Goal: Task Accomplishment & Management: Manage account settings

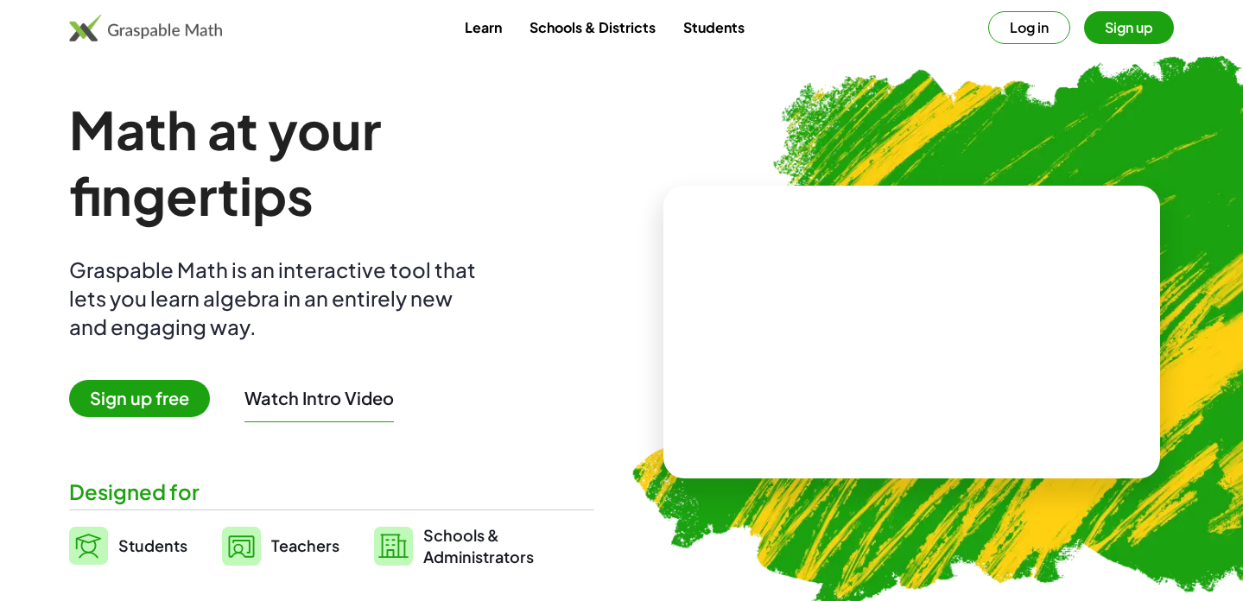
scroll to position [24, 0]
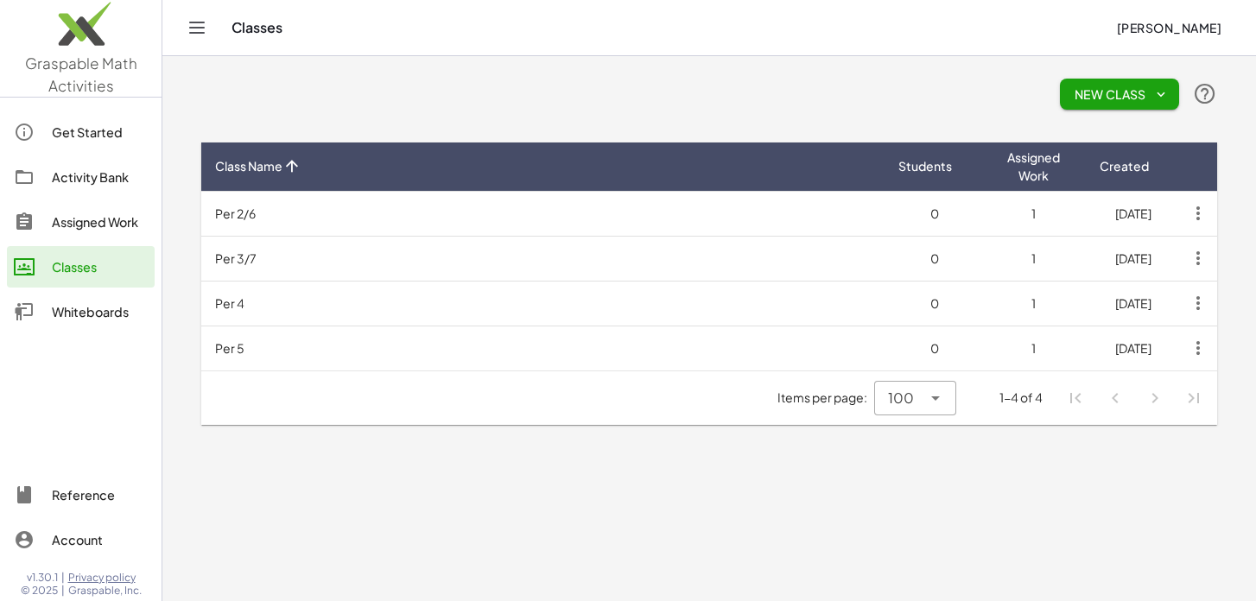
click at [79, 33] on img at bounding box center [81, 27] width 162 height 73
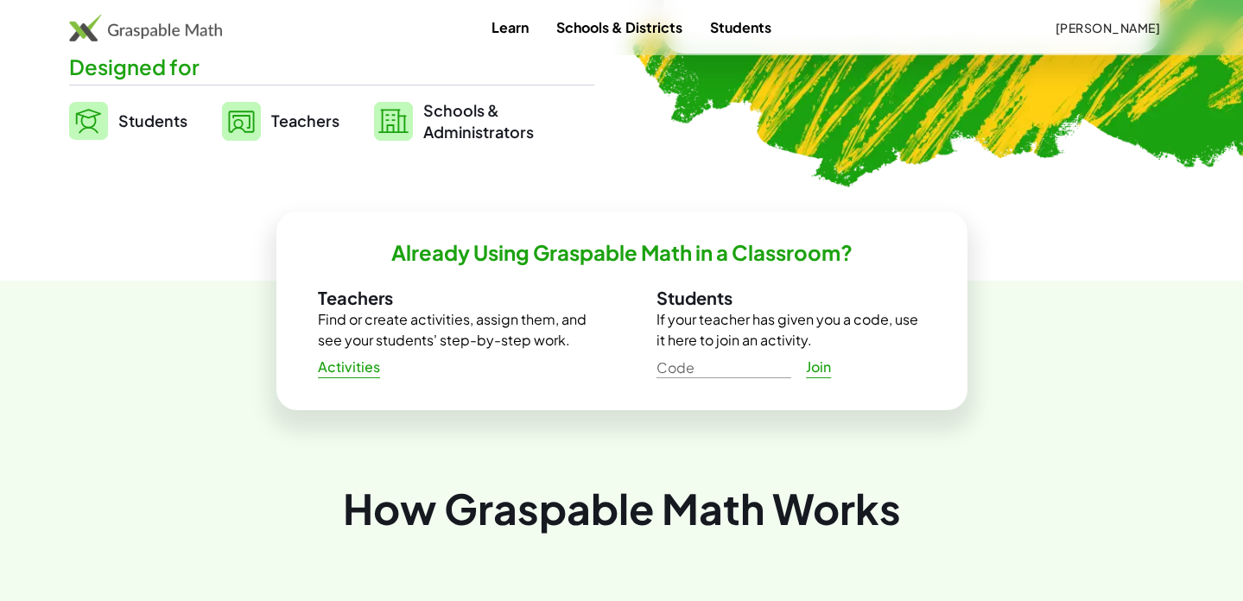
scroll to position [424, 0]
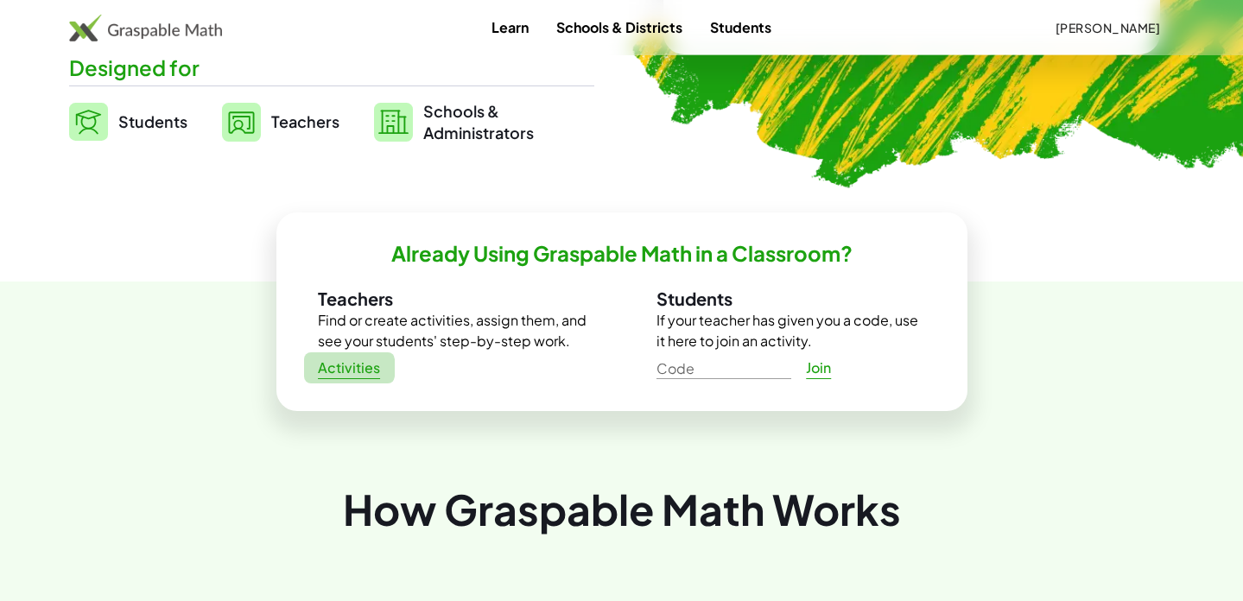
click at [331, 367] on span "Activities" at bounding box center [349, 368] width 63 height 18
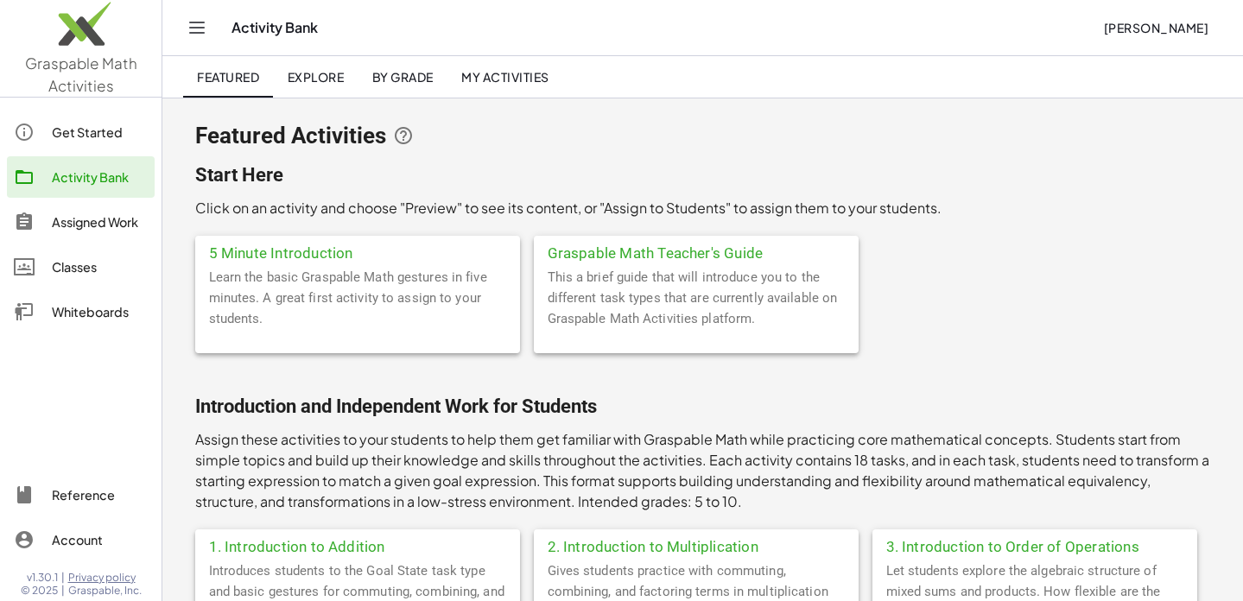
click at [81, 219] on div "Assigned Work" at bounding box center [100, 222] width 96 height 21
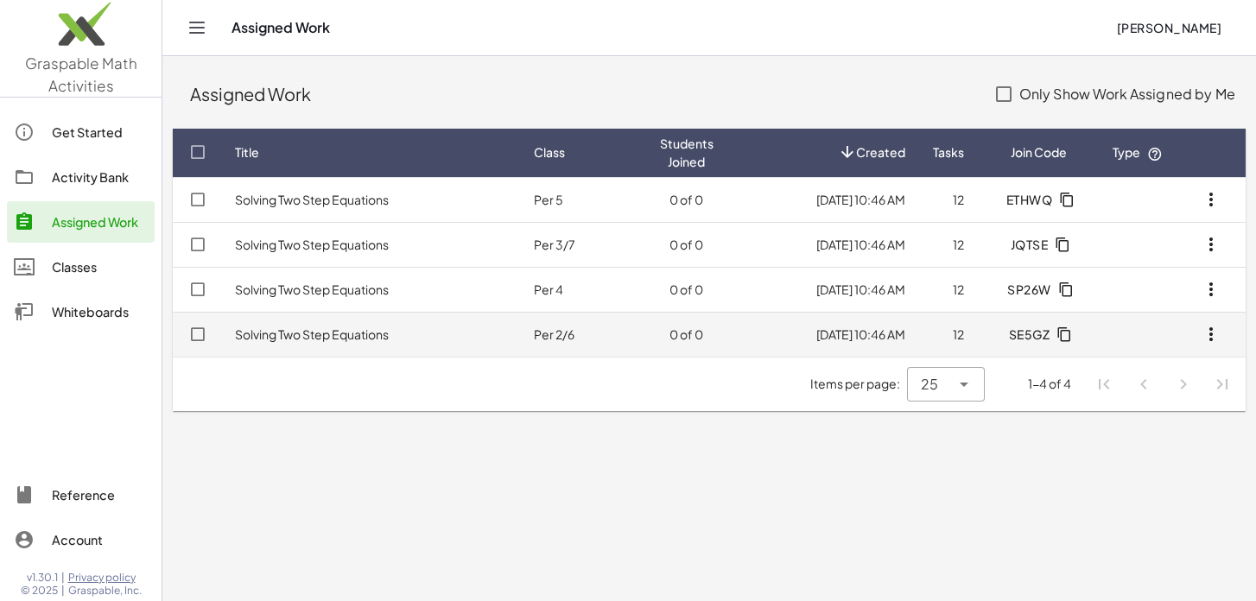
click at [1210, 332] on icon "button" at bounding box center [1211, 334] width 21 height 21
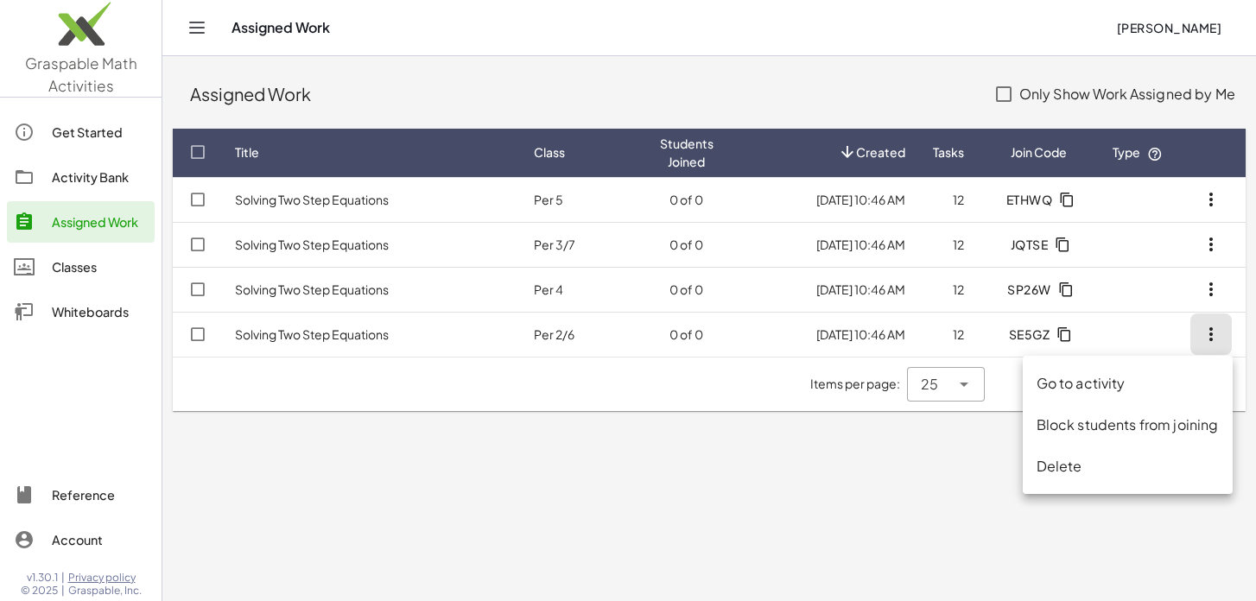
click at [374, 393] on div "Items per page: 25 ** 1-4 of 4" at bounding box center [709, 385] width 1073 height 54
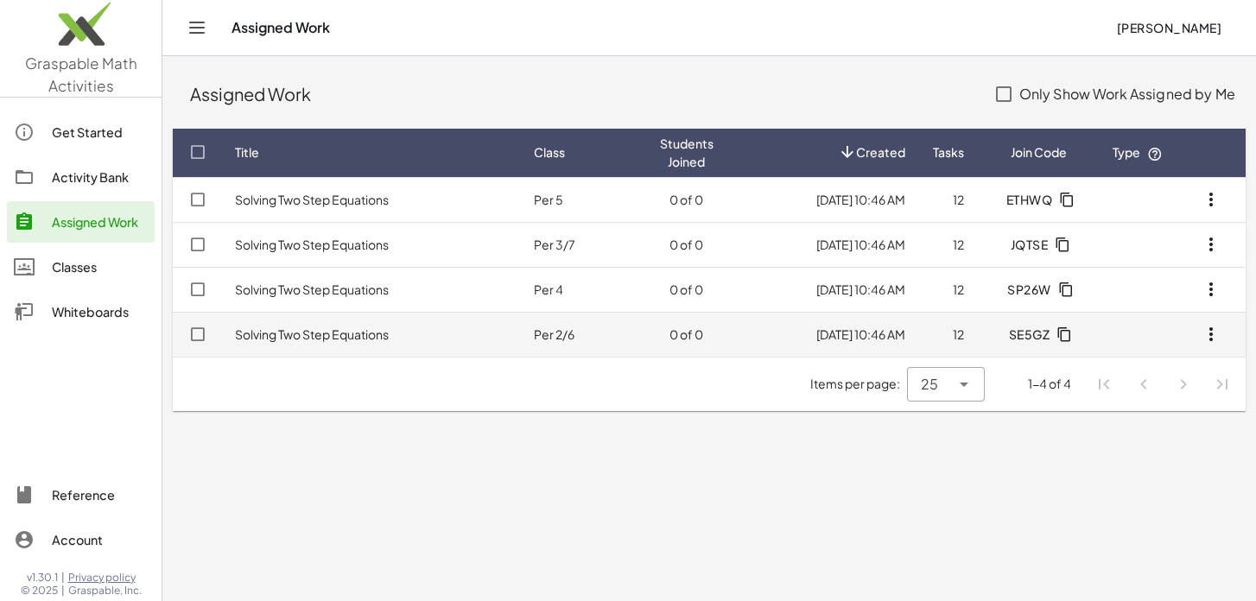
click at [283, 333] on link "Solving Two Step Equations" at bounding box center [312, 335] width 154 height 16
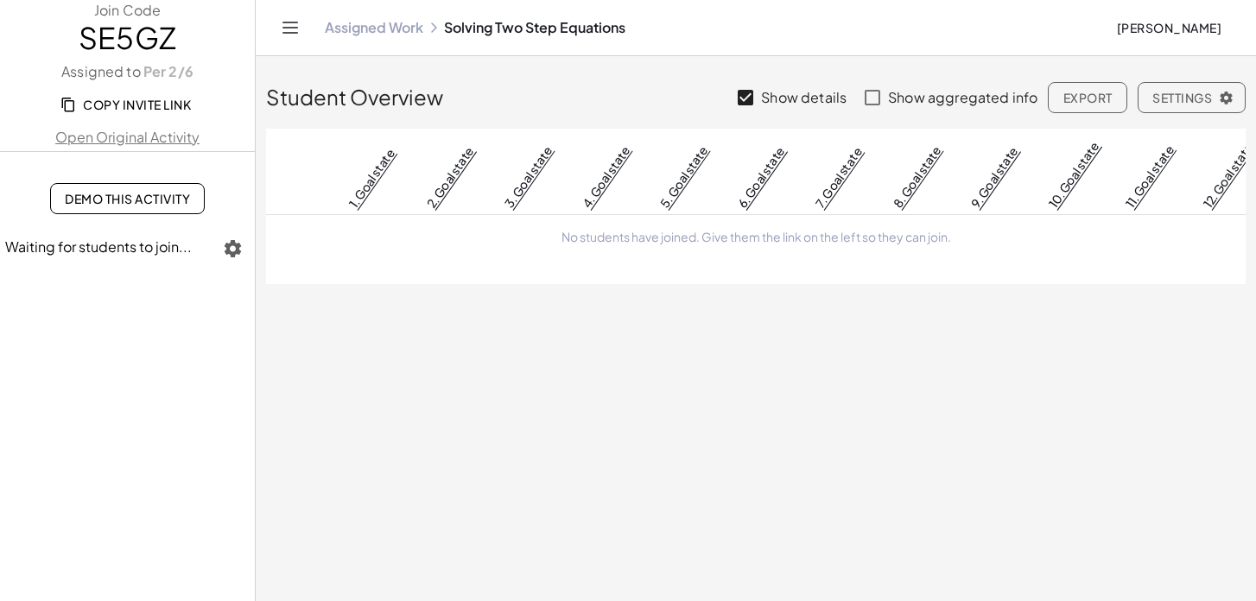
click at [232, 248] on icon "button" at bounding box center [233, 248] width 21 height 21
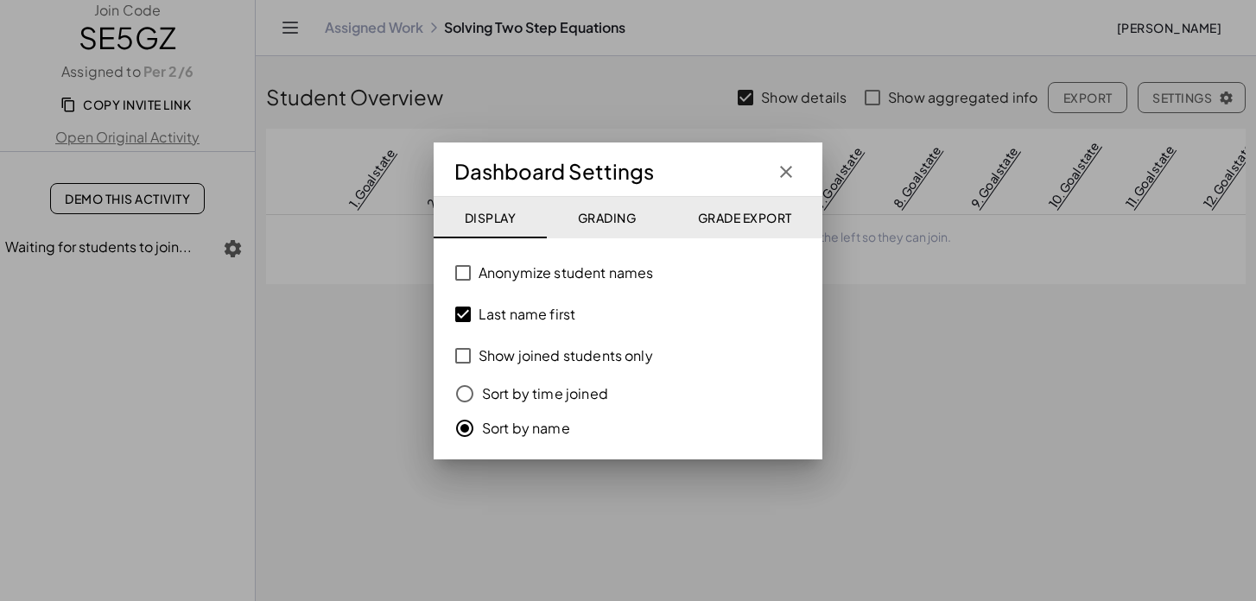
click at [299, 349] on div at bounding box center [628, 300] width 1256 height 601
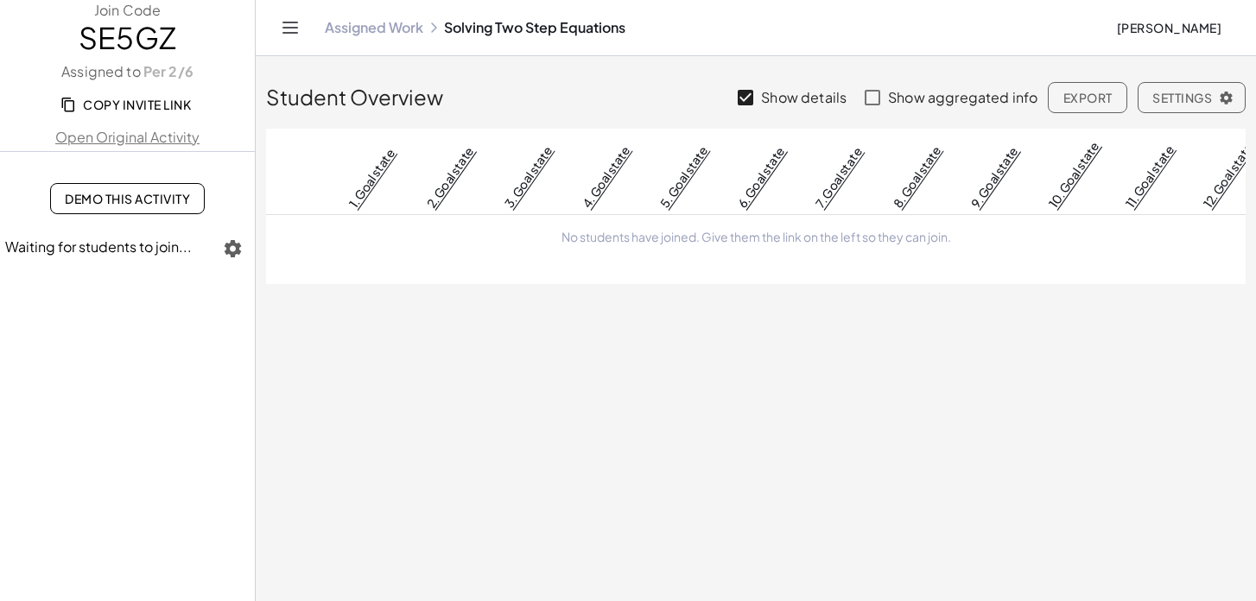
click at [290, 25] on icon "Toggle navigation" at bounding box center [290, 27] width 21 height 21
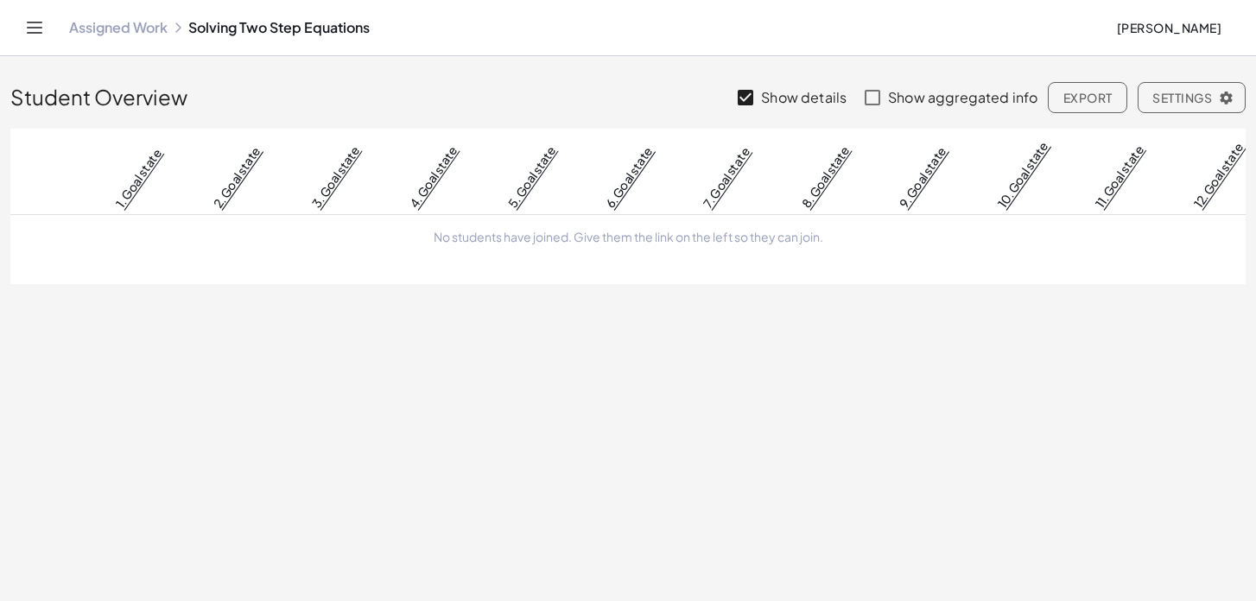
click at [27, 29] on icon "Toggle navigation" at bounding box center [34, 27] width 21 height 21
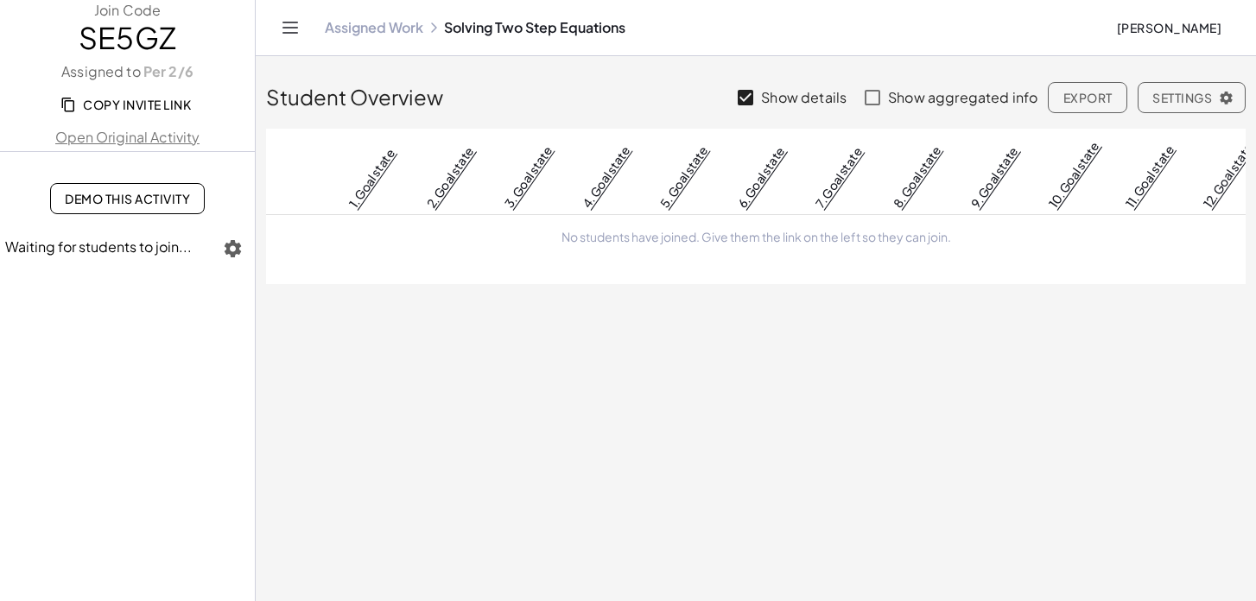
click at [1184, 99] on span "Settings" at bounding box center [1191, 98] width 79 height 16
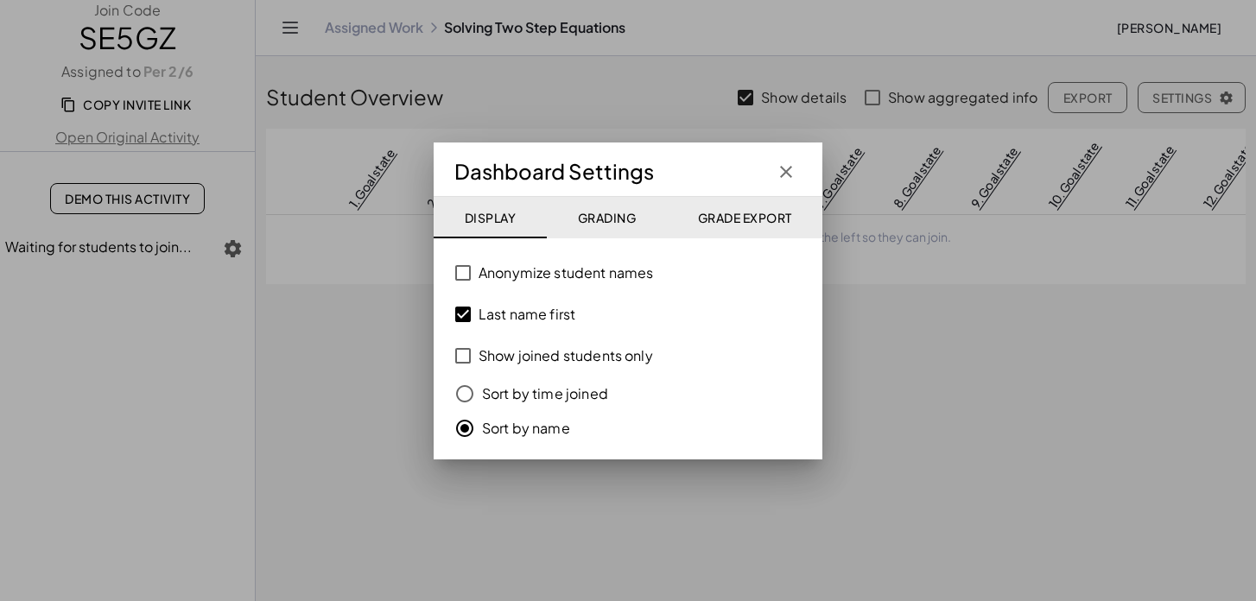
click at [598, 214] on span "Grading" at bounding box center [606, 218] width 59 height 16
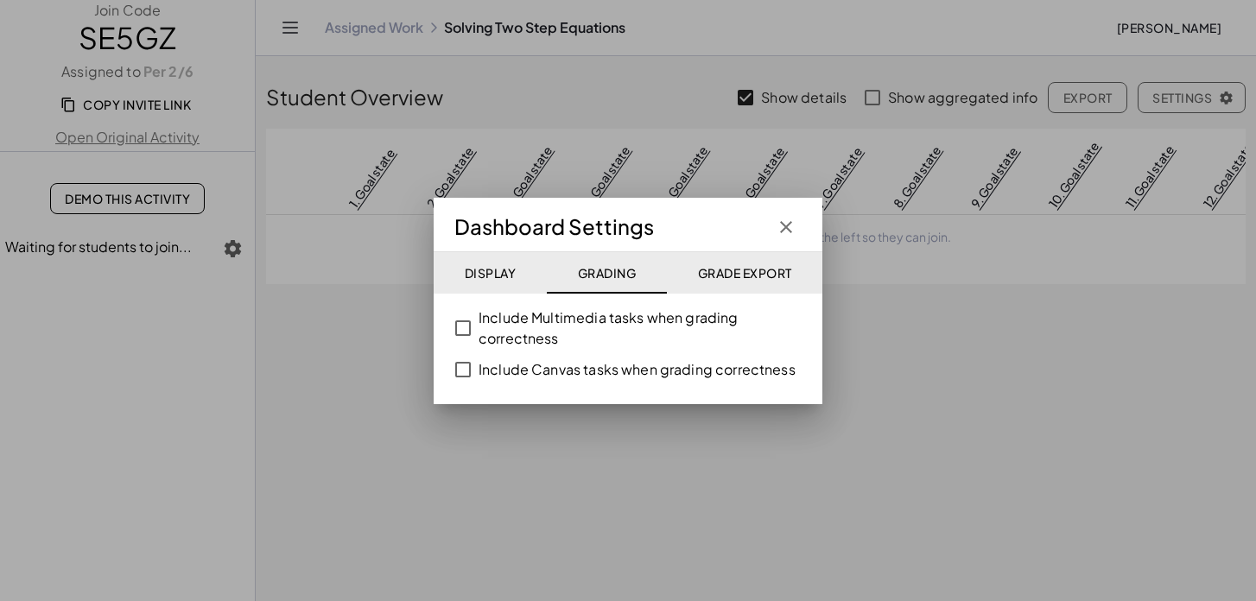
click at [734, 270] on span "Grade Export" at bounding box center [744, 273] width 94 height 16
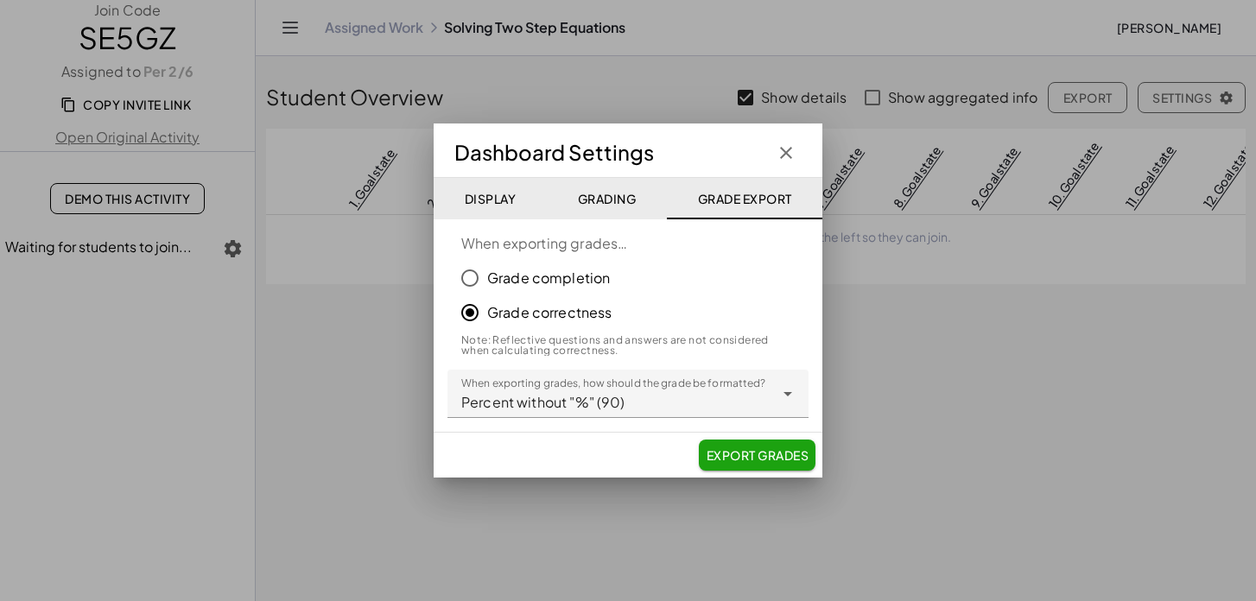
click at [784, 153] on icon "button" at bounding box center [786, 153] width 21 height 21
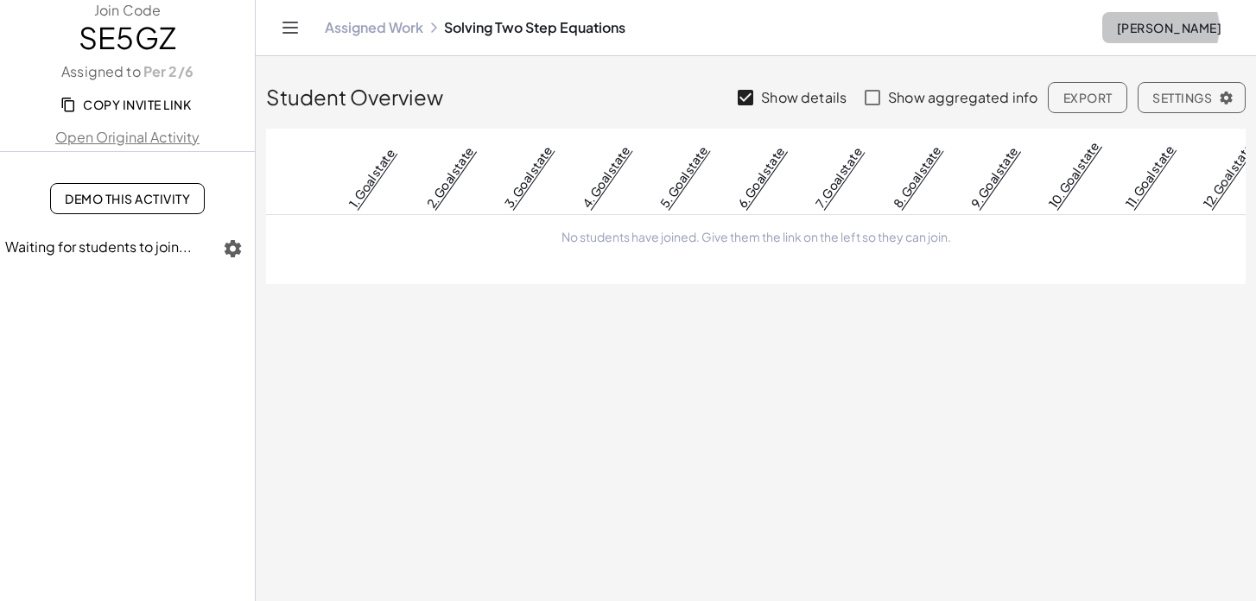
click at [1183, 28] on span "[PERSON_NAME]" at bounding box center [1168, 28] width 105 height 16
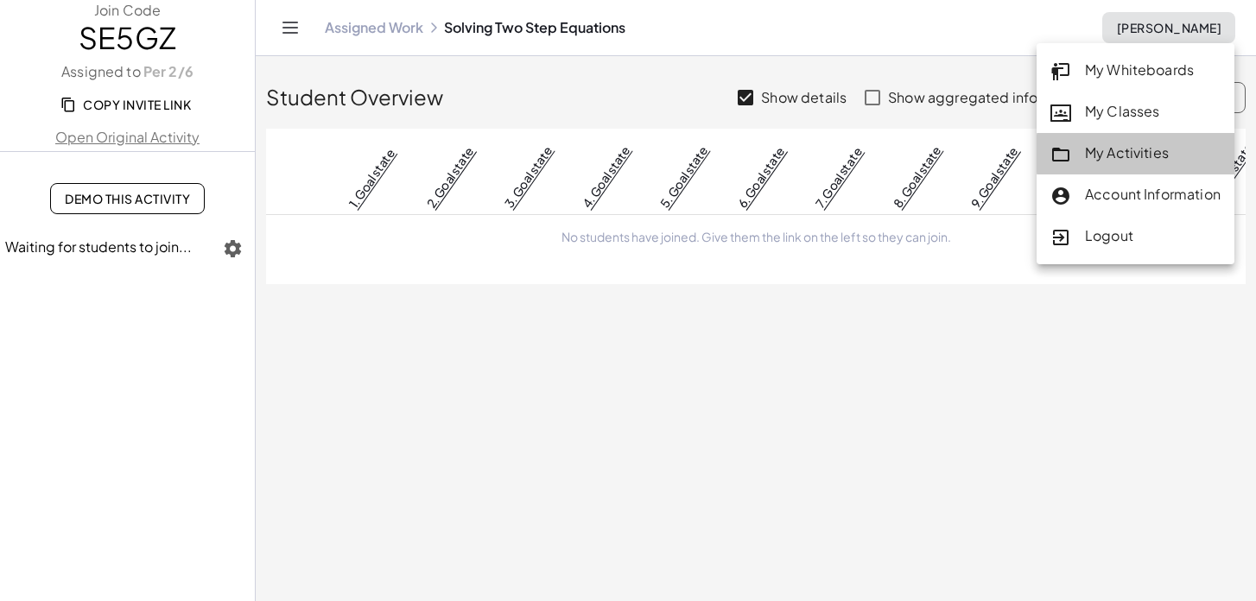
click at [1091, 156] on div "My Activities" at bounding box center [1136, 154] width 170 height 22
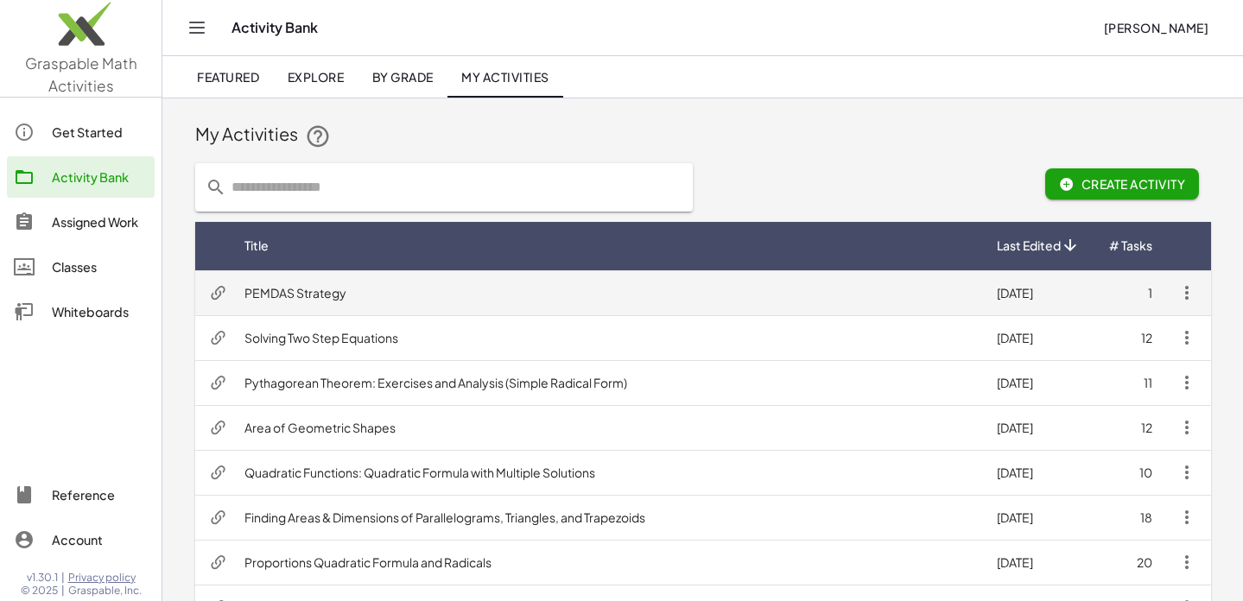
click at [479, 296] on td "PEMDAS Strategy" at bounding box center [607, 292] width 752 height 45
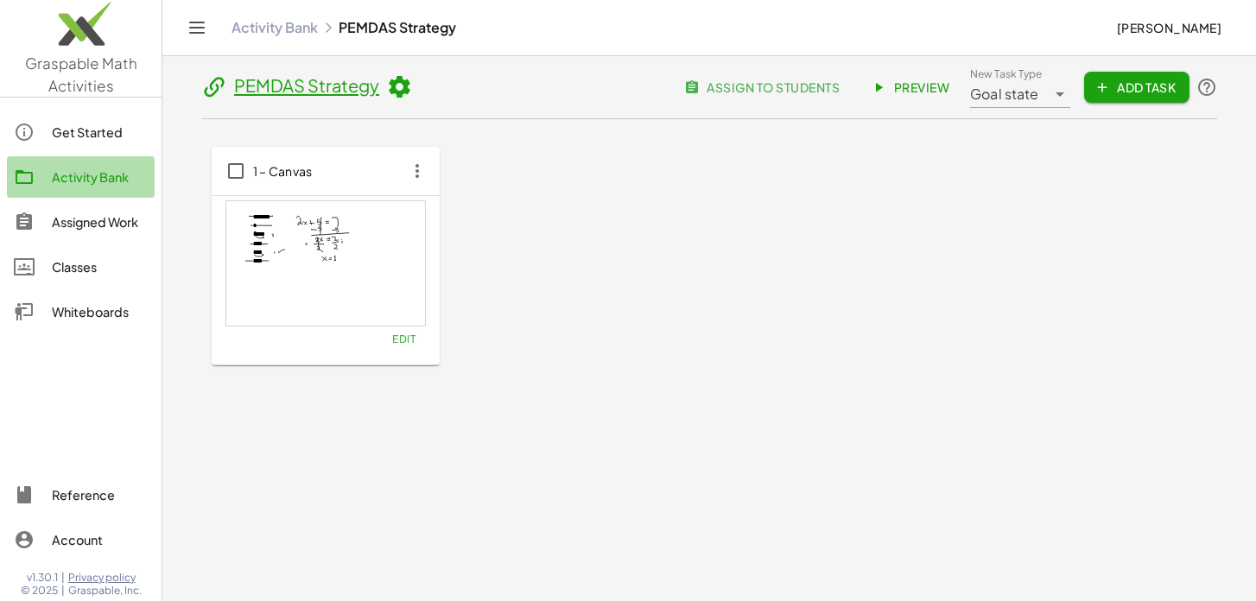
click at [82, 181] on div "Activity Bank" at bounding box center [100, 177] width 96 height 21
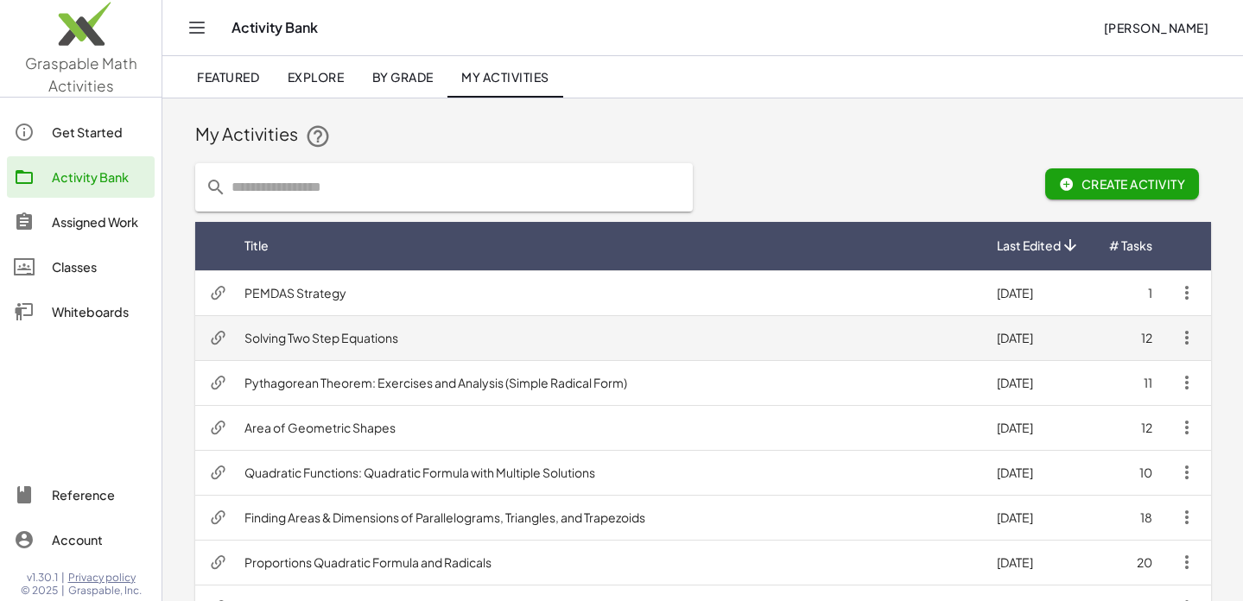
click at [466, 349] on td "Solving Two Step Equations" at bounding box center [607, 337] width 752 height 45
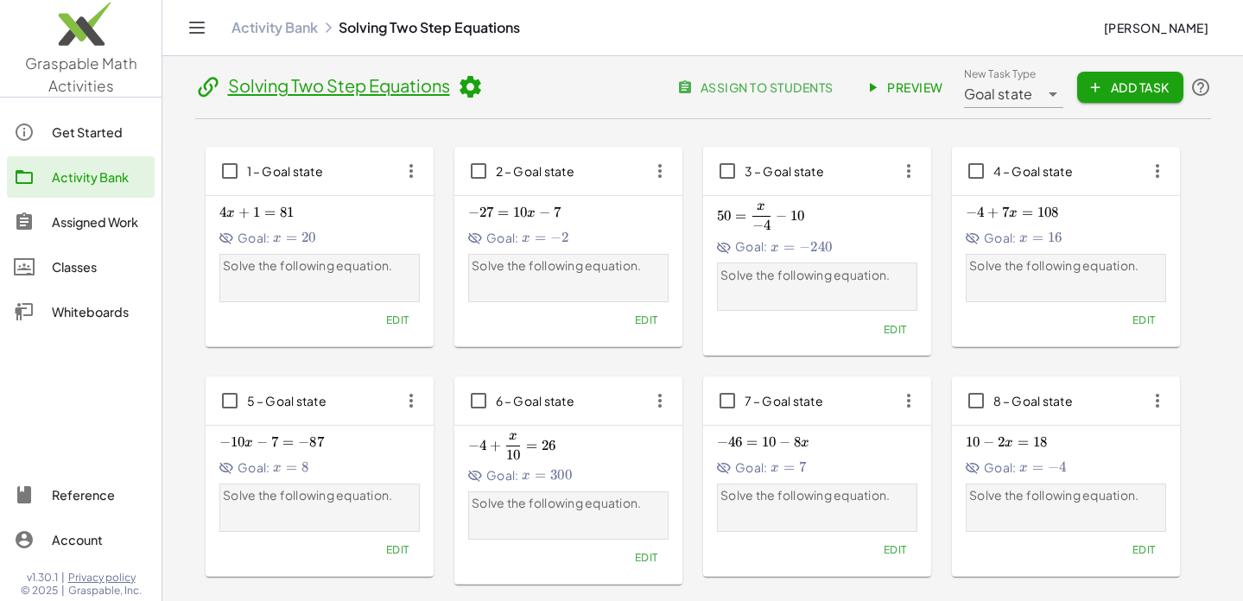
click at [817, 87] on span "assign to students" at bounding box center [757, 87] width 152 height 16
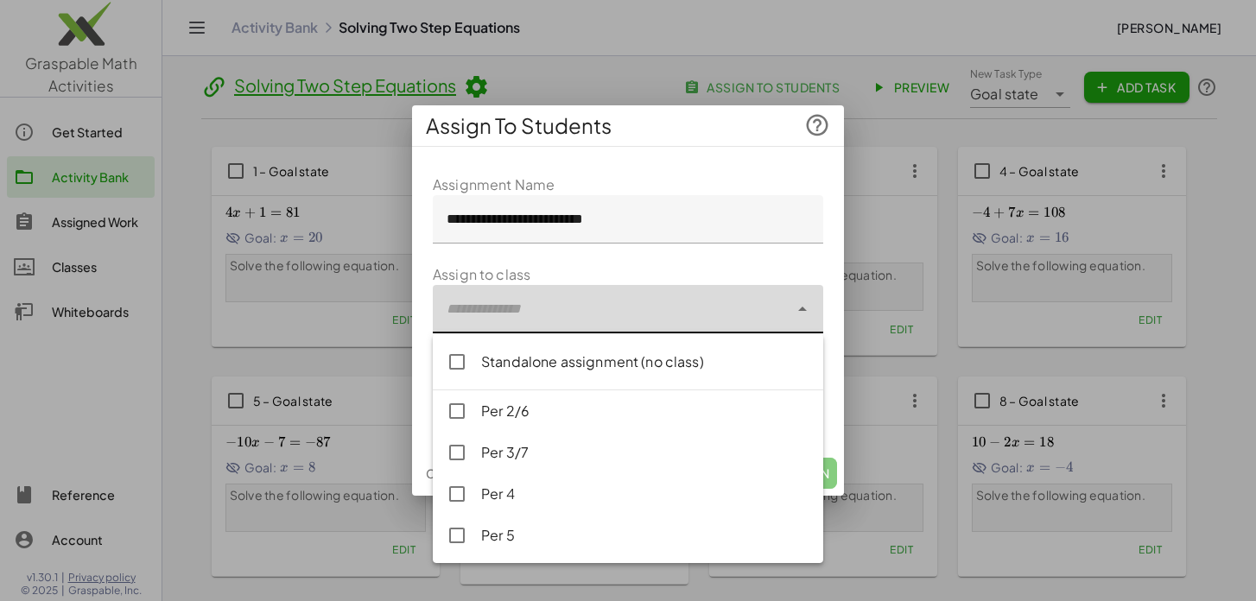
click at [803, 310] on icon at bounding box center [802, 309] width 21 height 21
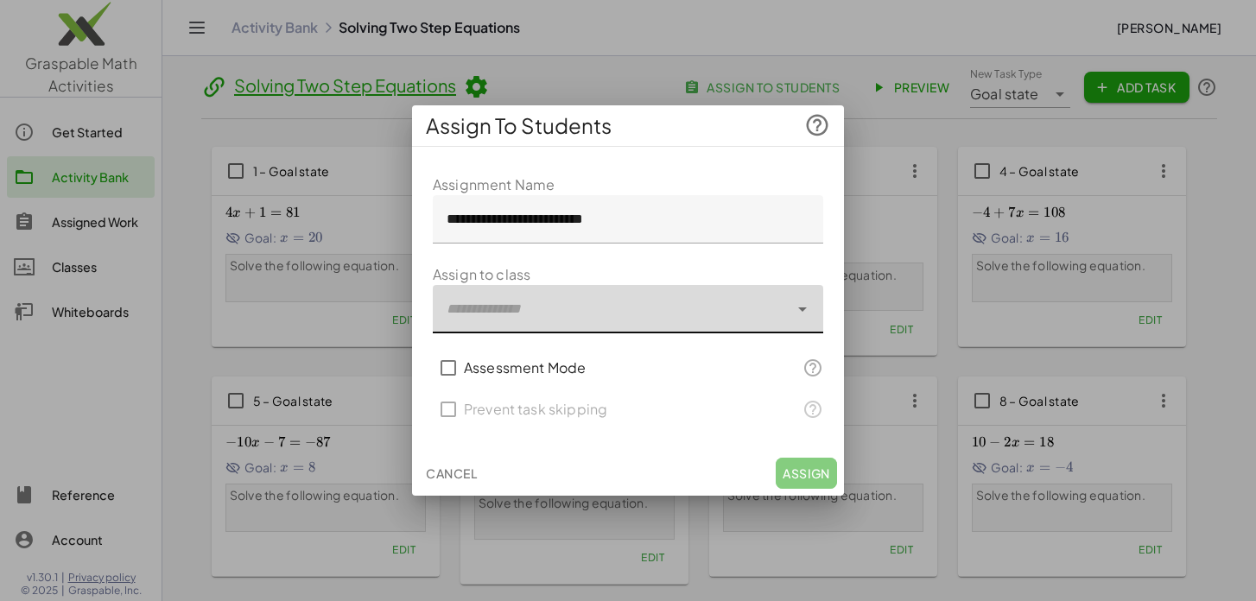
click at [803, 310] on icon at bounding box center [802, 309] width 21 height 21
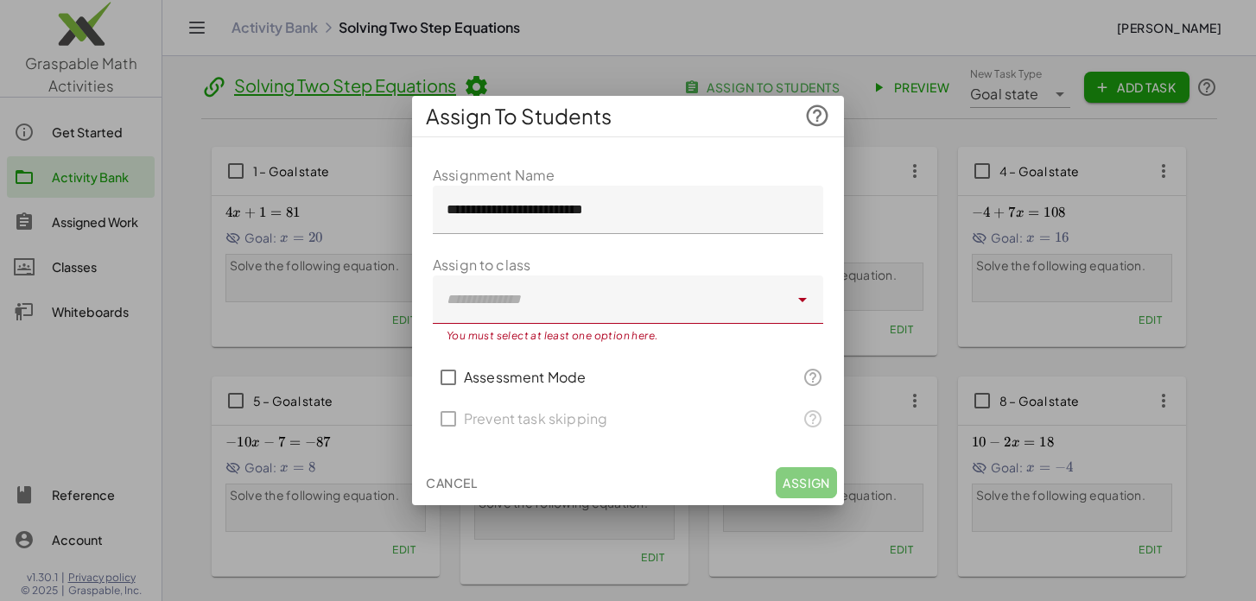
click at [629, 80] on div at bounding box center [628, 300] width 1256 height 601
click at [451, 483] on span "Cancel" at bounding box center [451, 483] width 51 height 16
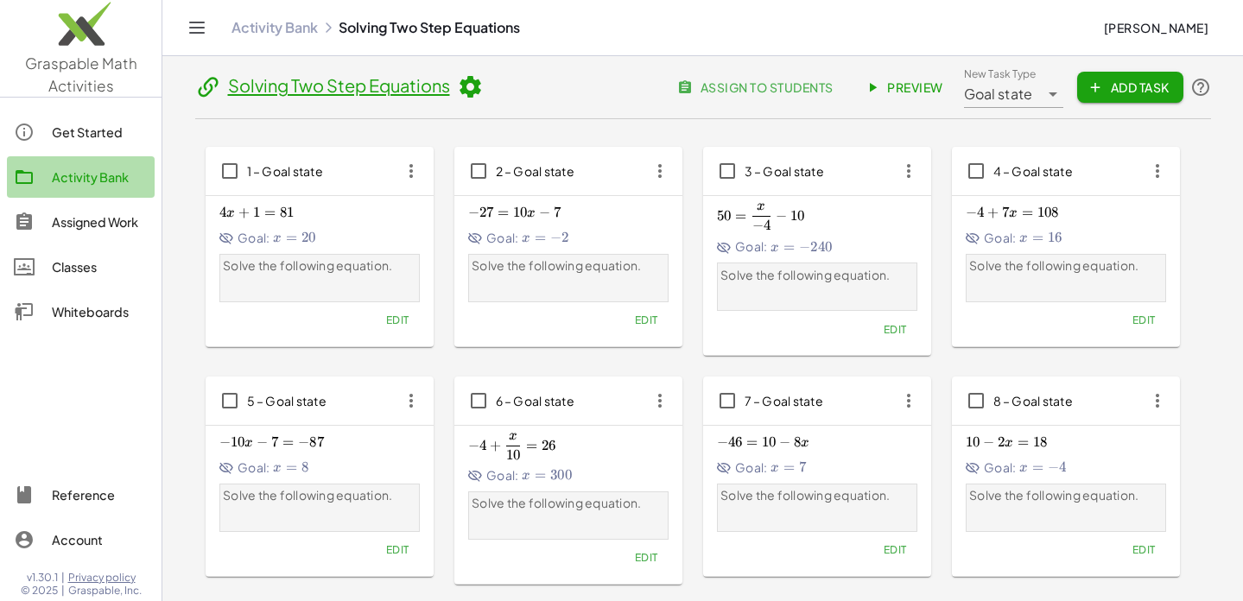
click at [78, 178] on div "Activity Bank" at bounding box center [100, 177] width 96 height 21
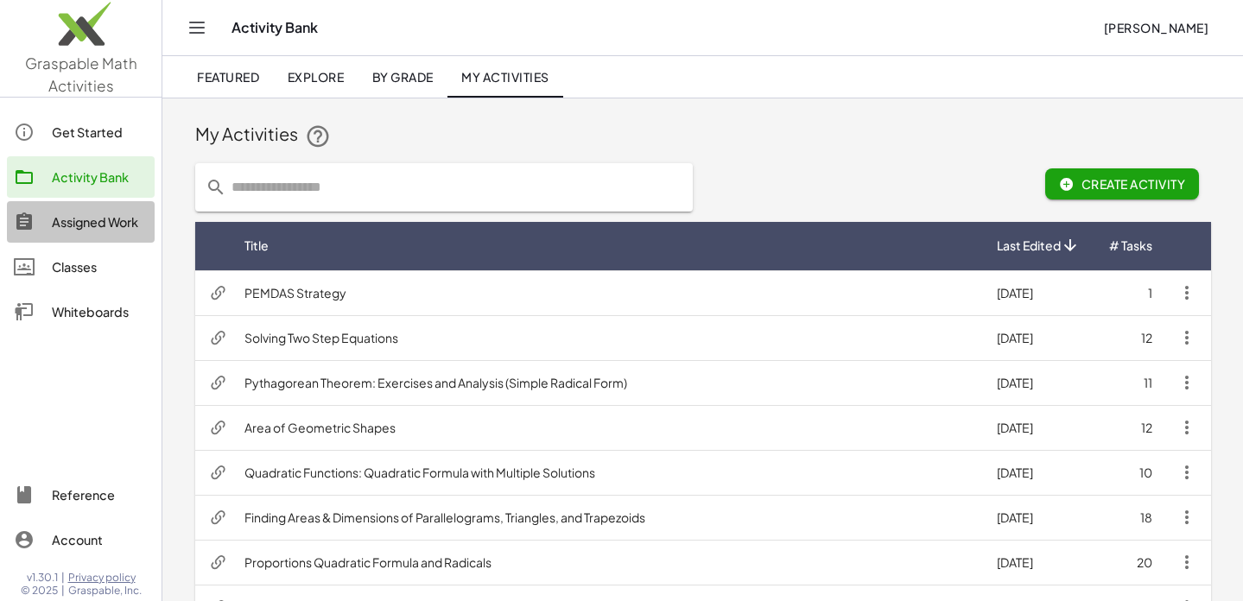
click at [71, 221] on div "Assigned Work" at bounding box center [100, 222] width 96 height 21
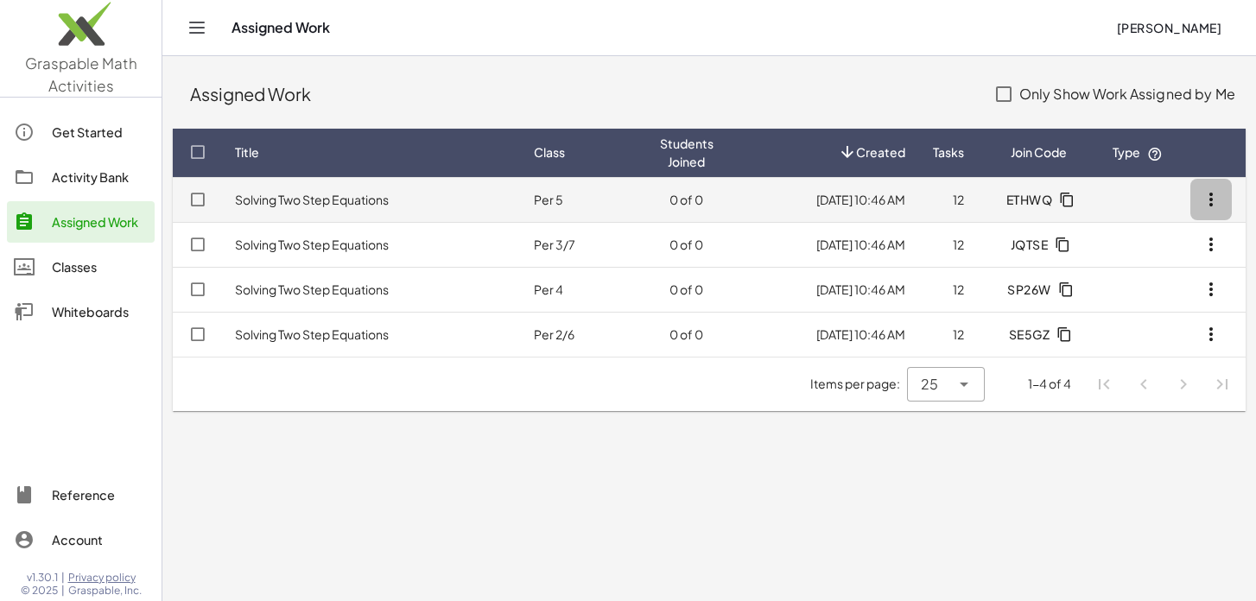
click at [1210, 198] on icon "button" at bounding box center [1211, 199] width 21 height 21
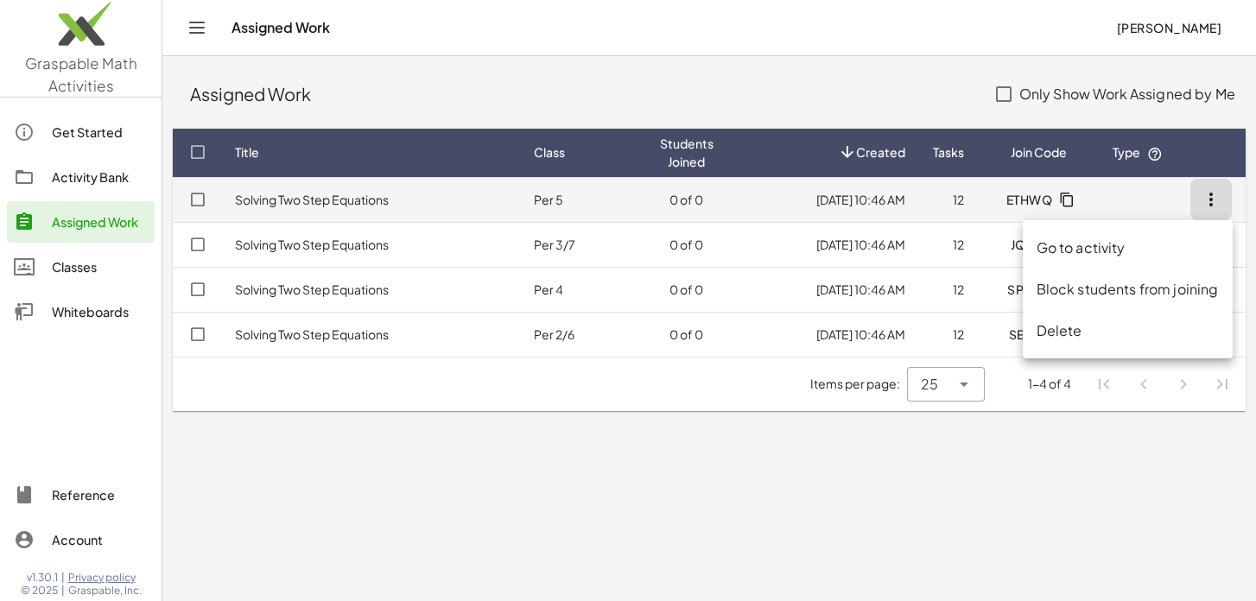
click at [1146, 195] on td at bounding box center [1138, 199] width 78 height 45
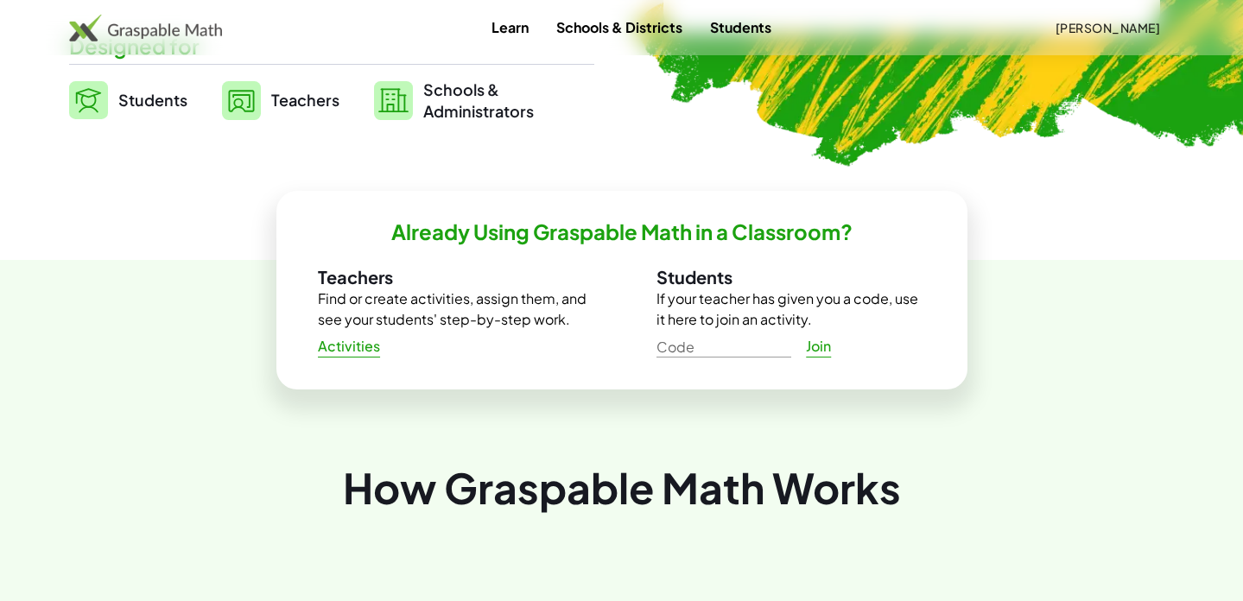
scroll to position [454, 0]
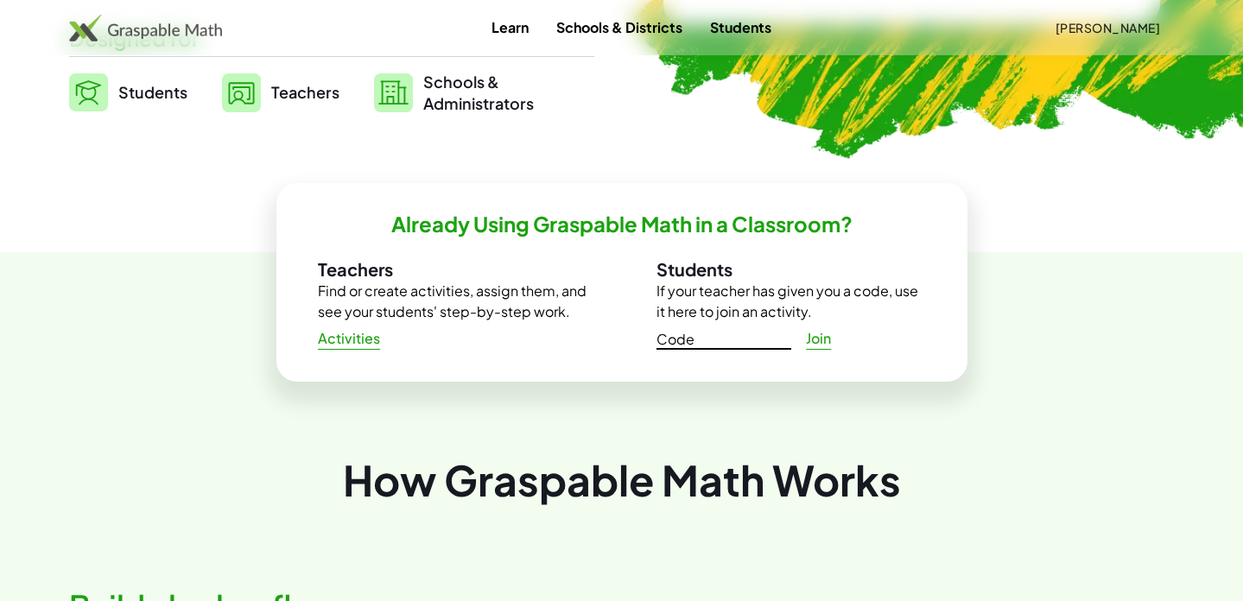
click at [684, 344] on input "Code" at bounding box center [724, 336] width 135 height 28
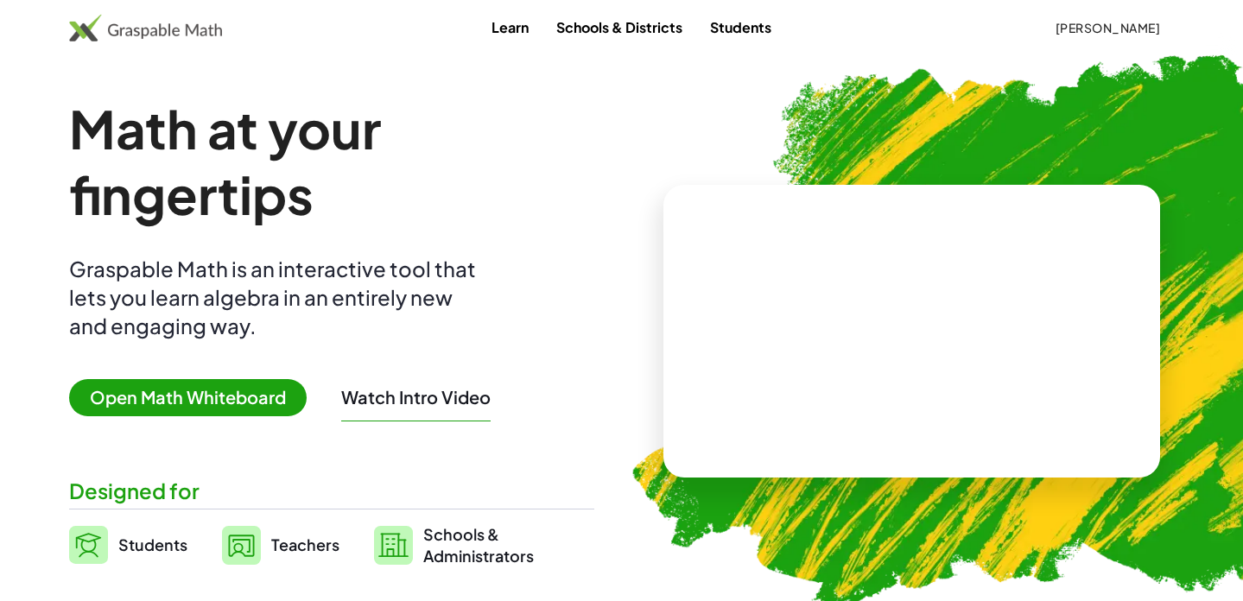
scroll to position [0, 0]
